Goal: Check status: Check status

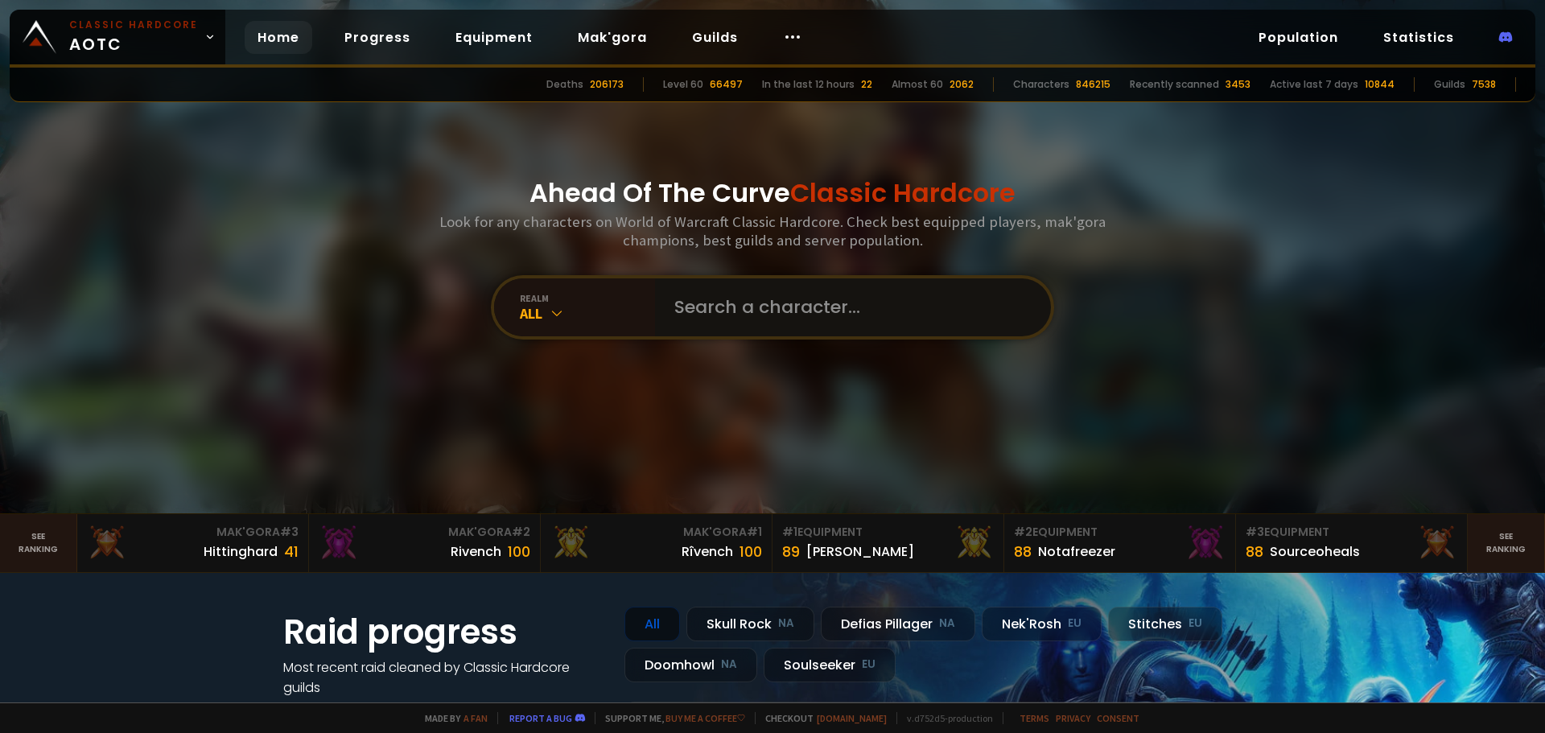
click at [833, 330] on input "text" at bounding box center [848, 307] width 367 height 58
type input "ratlicker"
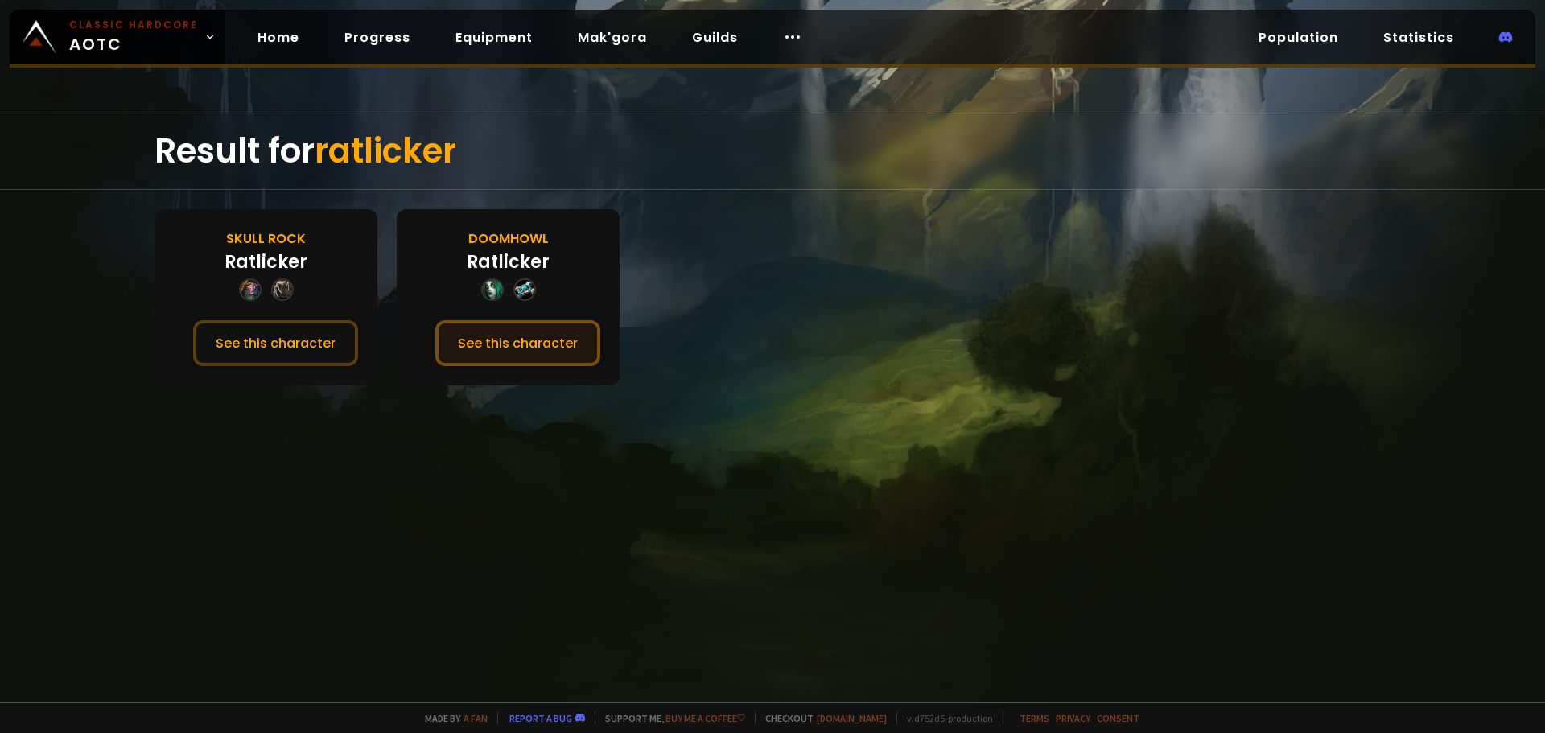
click at [555, 349] on button "See this character" at bounding box center [517, 343] width 165 height 46
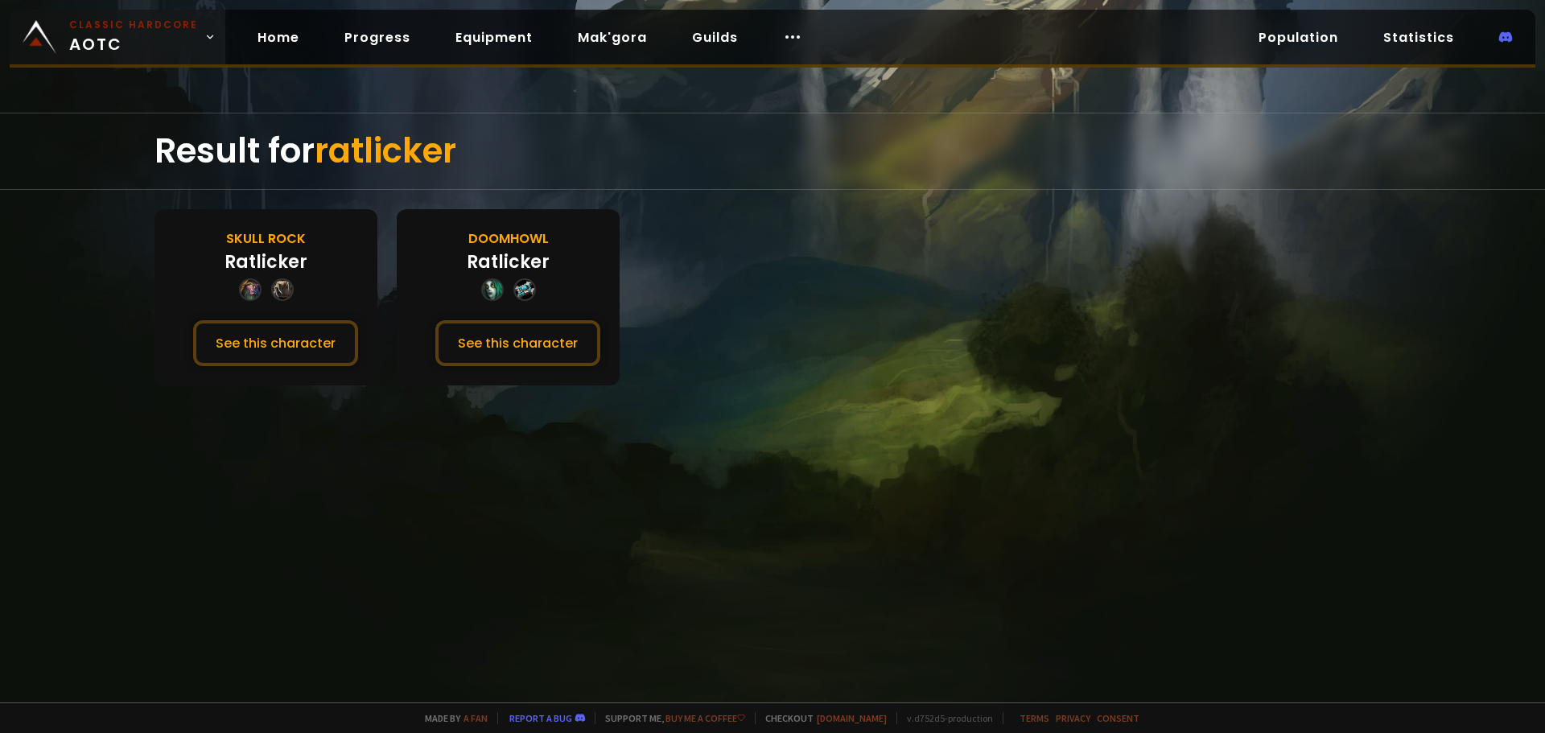
click at [163, 36] on span "Classic Hardcore AOTC" at bounding box center [133, 37] width 129 height 39
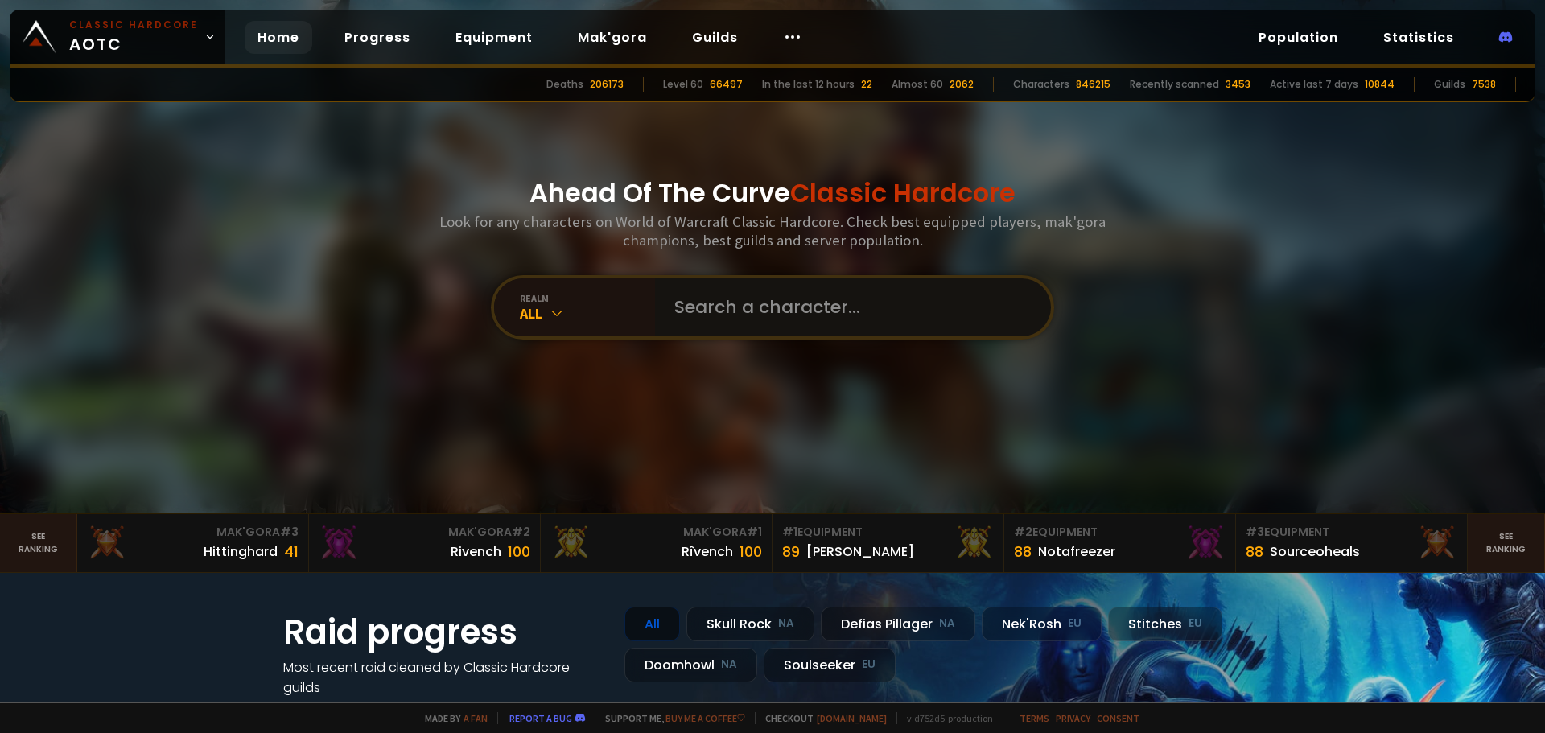
click at [851, 313] on input "text" at bounding box center [848, 307] width 367 height 58
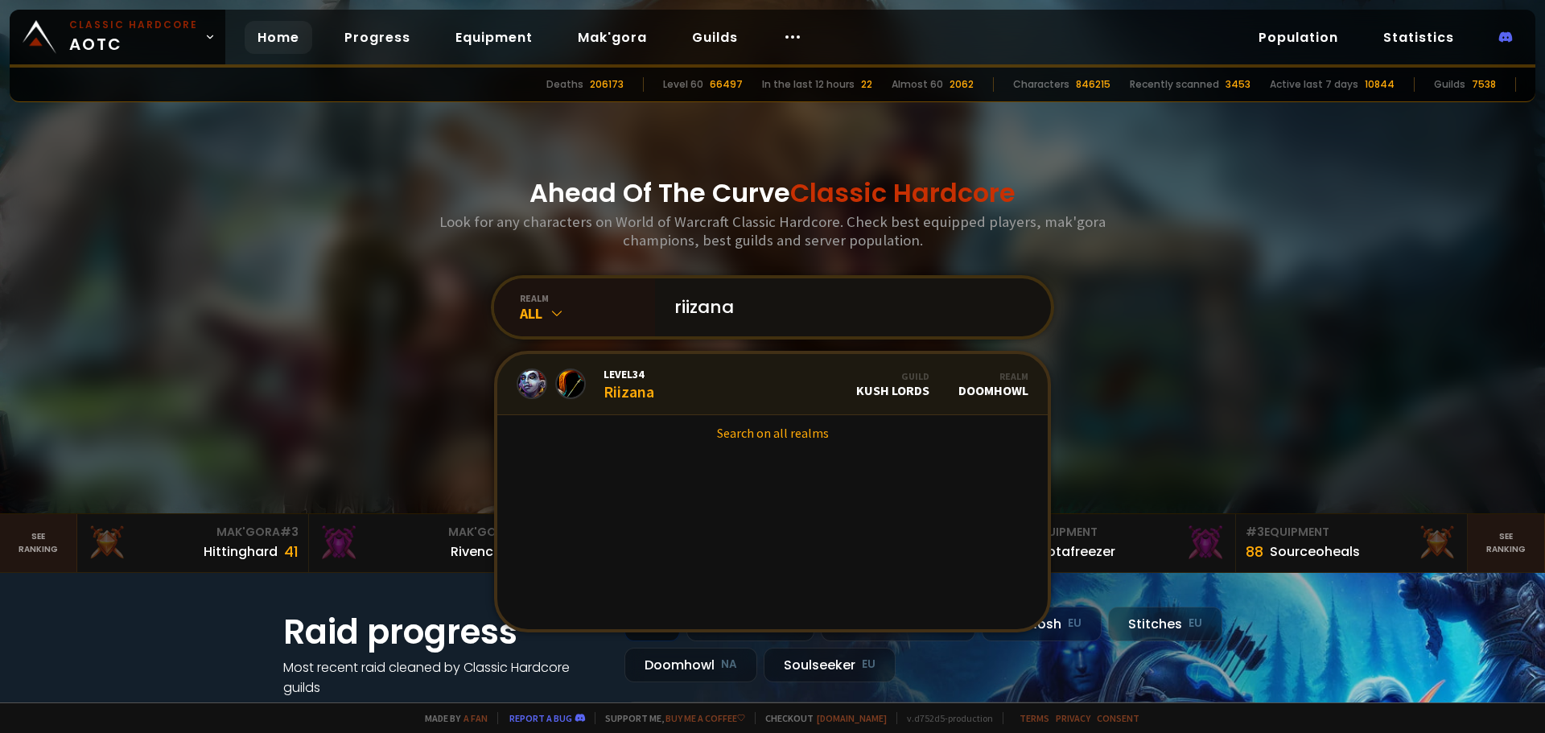
type input "riizana"
click at [676, 390] on link "Level 34 Riizana Guild Kush Lords Realm Doomhowl" at bounding box center [772, 384] width 551 height 61
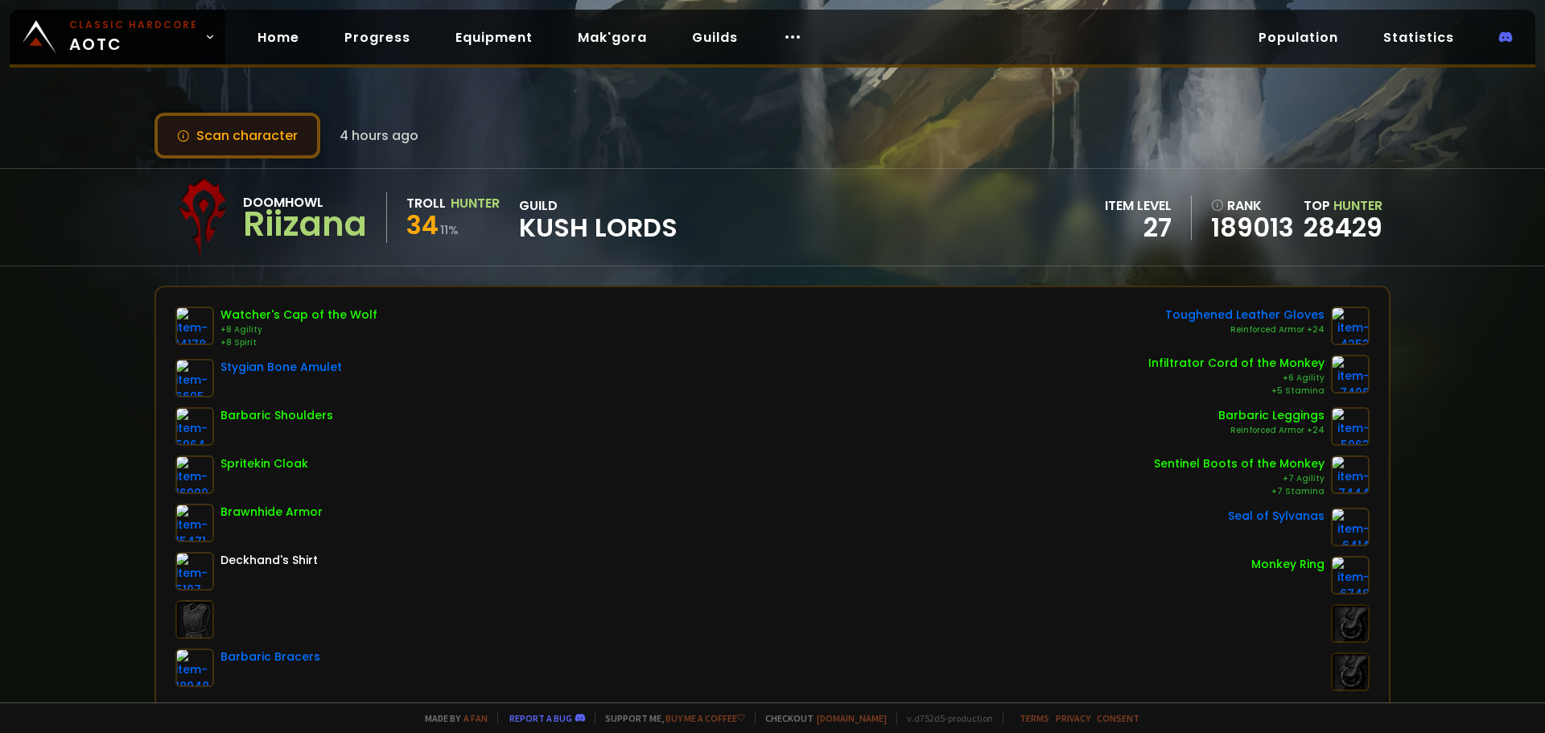
click at [301, 148] on button "Scan character" at bounding box center [238, 136] width 166 height 46
